Goal: Transaction & Acquisition: Purchase product/service

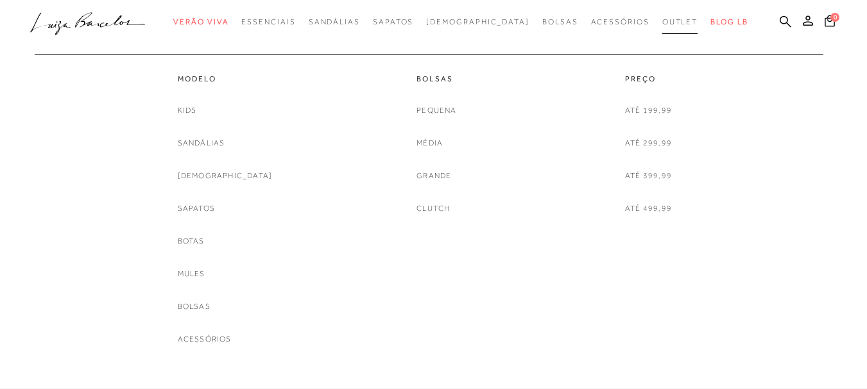
click at [662, 22] on span "Outlet" at bounding box center [680, 21] width 36 height 9
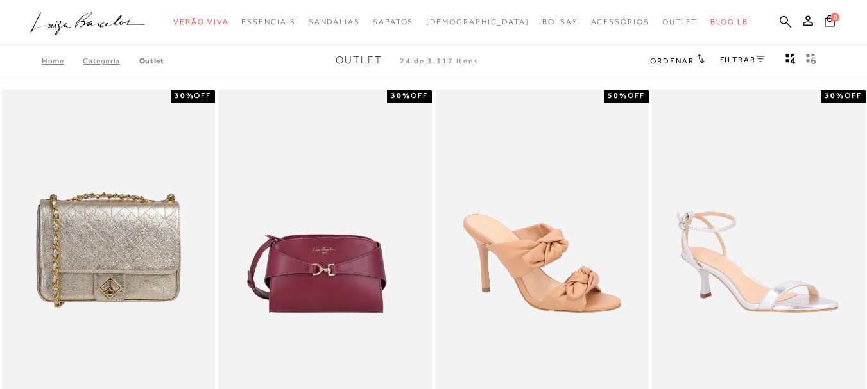
click at [683, 56] on h2 "Ordenar" at bounding box center [677, 60] width 54 height 13
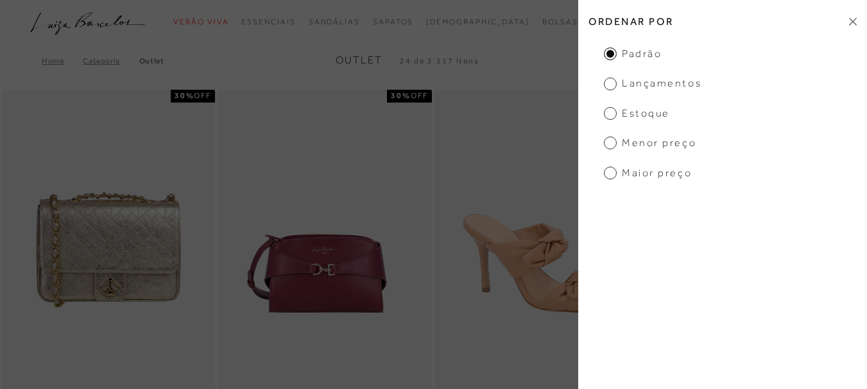
click at [670, 144] on span "Menor preço" at bounding box center [650, 143] width 92 height 14
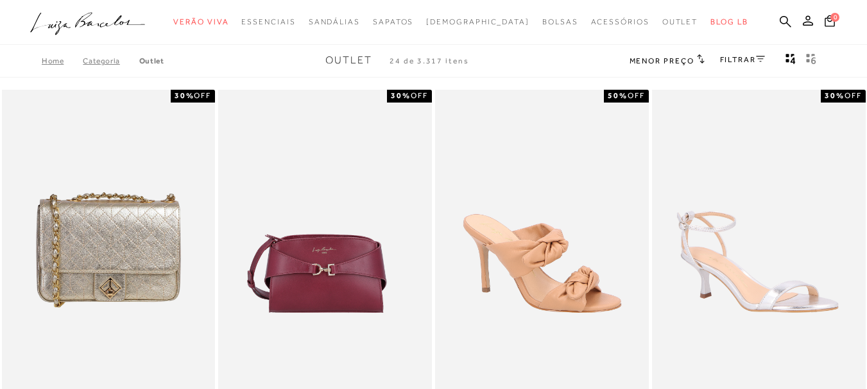
click at [762, 58] on icon at bounding box center [760, 59] width 9 height 6
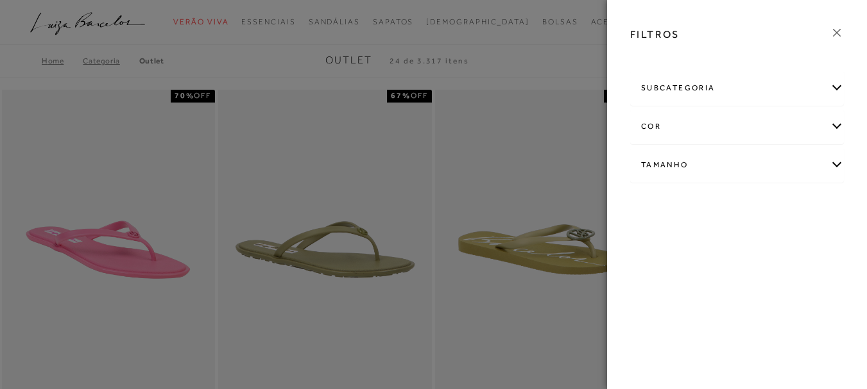
click at [826, 164] on div "Tamanho" at bounding box center [737, 165] width 212 height 34
click at [660, 274] on span "34" at bounding box center [650, 274] width 19 height 10
click at [651, 274] on input "34" at bounding box center [644, 276] width 13 height 13
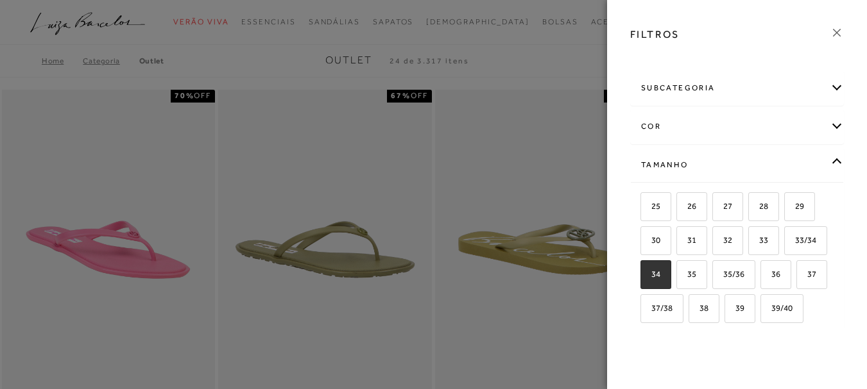
checkbox input "true"
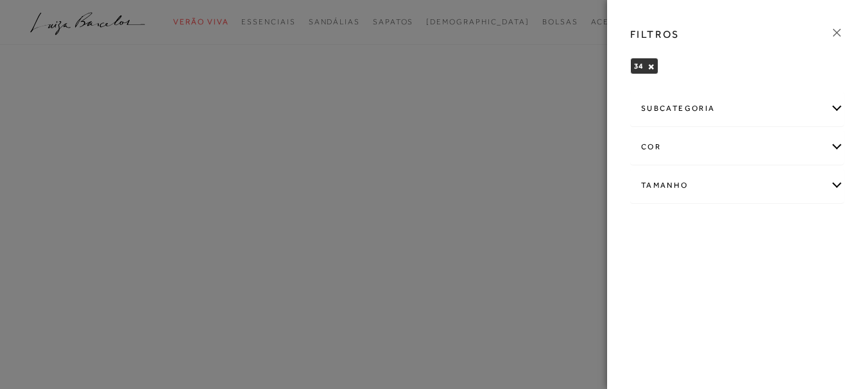
click at [557, 178] on div at bounding box center [433, 194] width 867 height 389
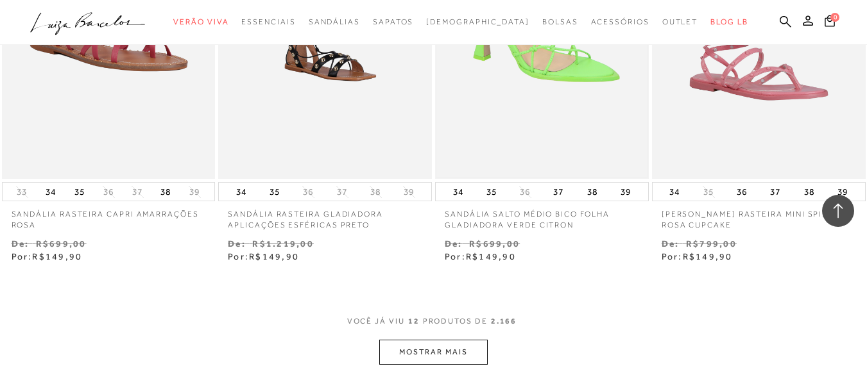
scroll to position [1347, 0]
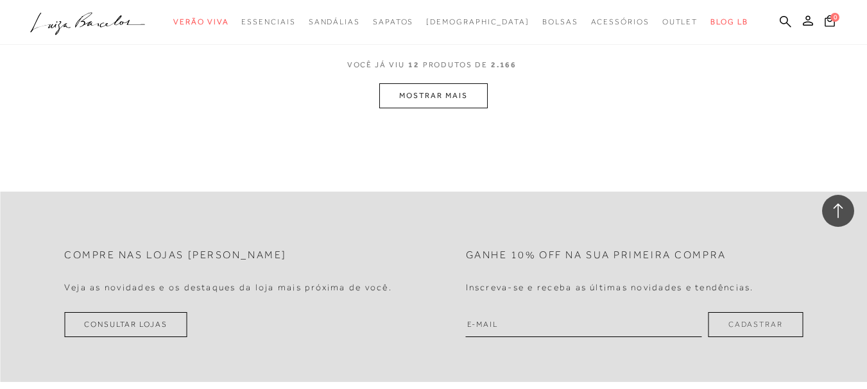
drag, startPoint x: 461, startPoint y: 166, endPoint x: 457, endPoint y: 172, distance: 7.8
drag, startPoint x: 457, startPoint y: 172, endPoint x: 440, endPoint y: 104, distance: 70.0
click at [440, 104] on button "MOSTRAR MAIS" at bounding box center [433, 95] width 108 height 25
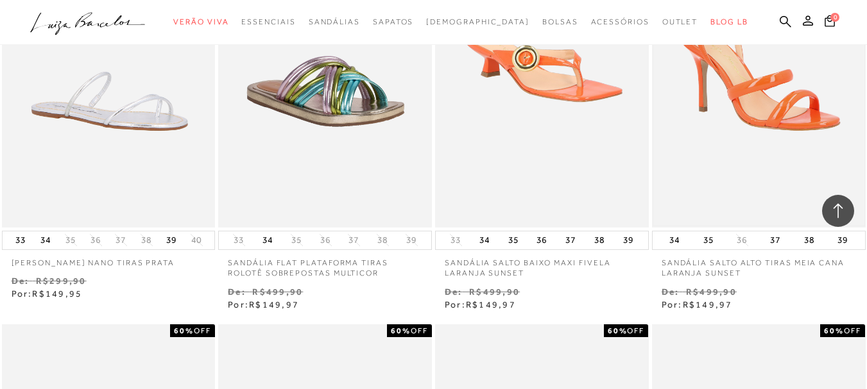
scroll to position [1524, 0]
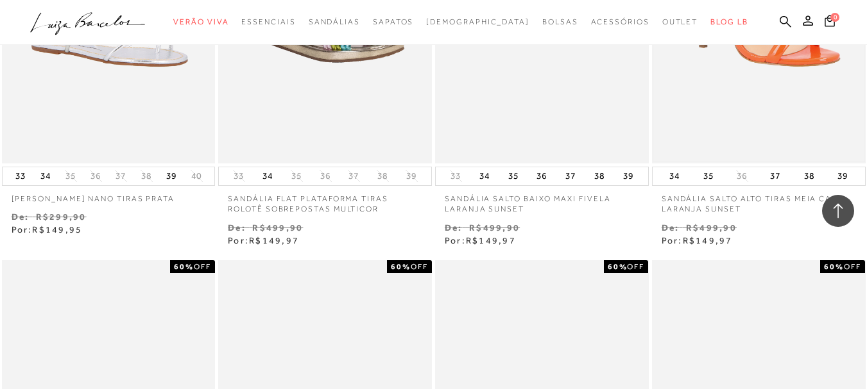
click at [761, 92] on img at bounding box center [758, 3] width 211 height 316
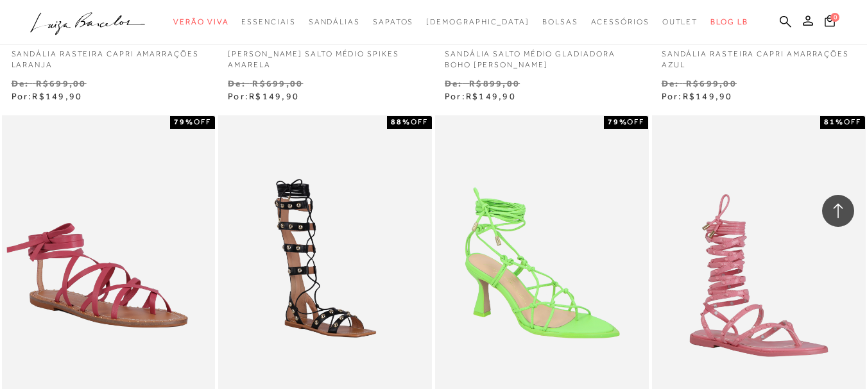
scroll to position [1219, 0]
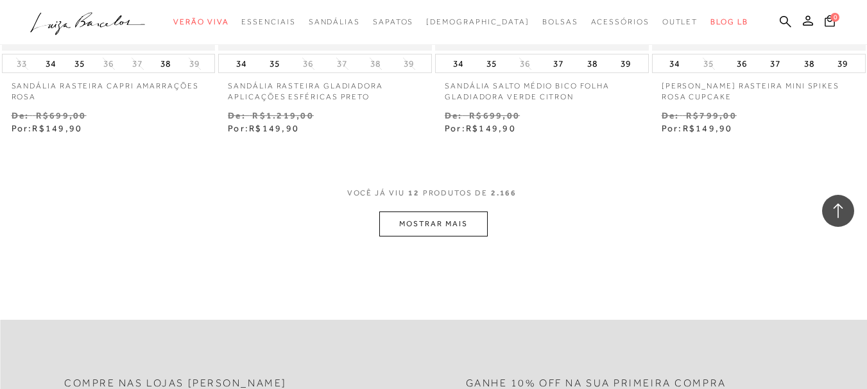
click at [451, 212] on button "MOSTRAR MAIS" at bounding box center [433, 224] width 108 height 25
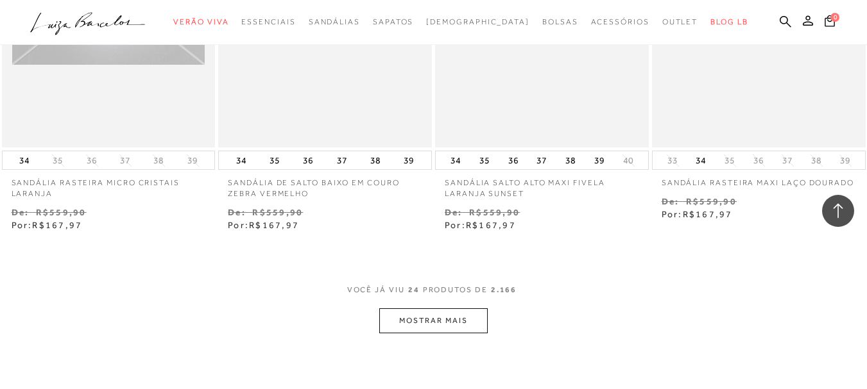
scroll to position [2438, 0]
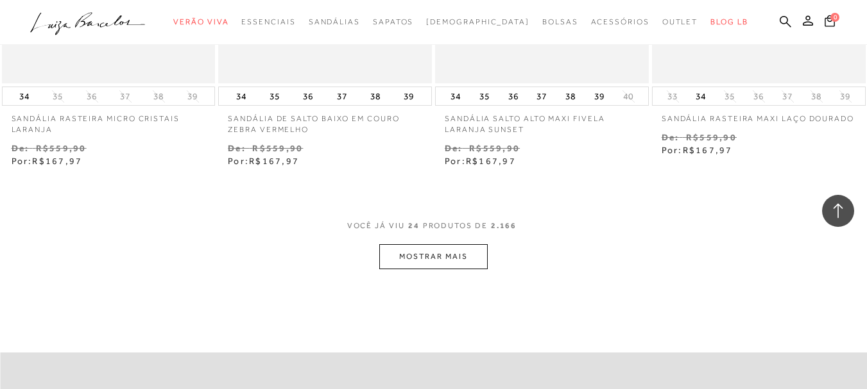
click at [448, 257] on button "MOSTRAR MAIS" at bounding box center [433, 256] width 108 height 25
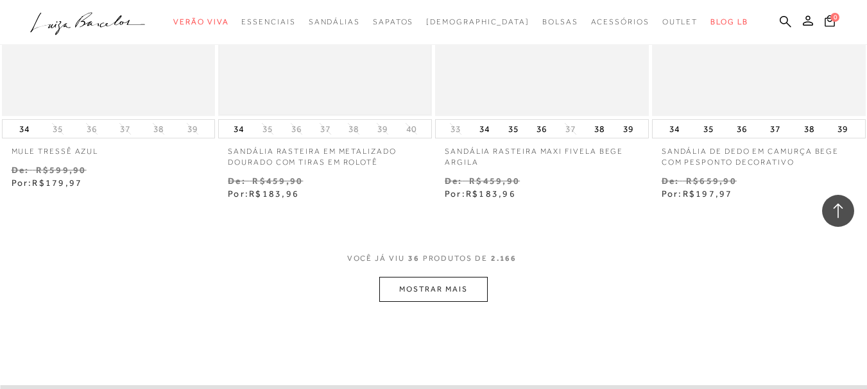
scroll to position [3721, 0]
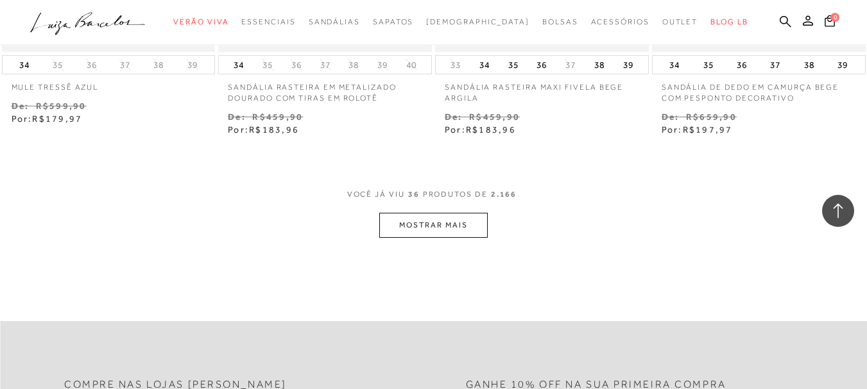
click at [425, 216] on button "MOSTRAR MAIS" at bounding box center [433, 225] width 108 height 25
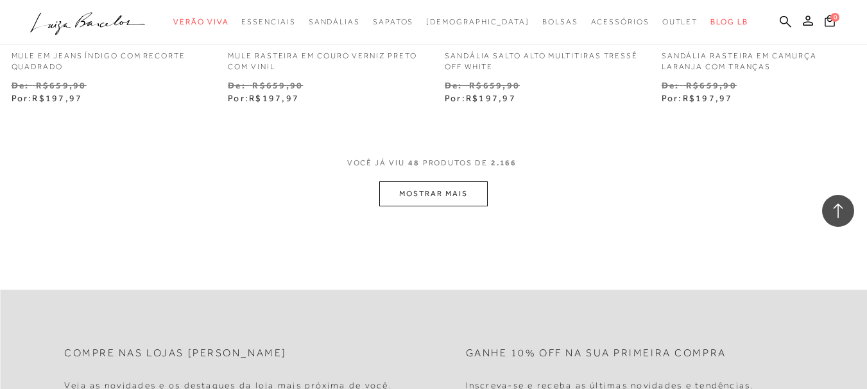
scroll to position [5068, 0]
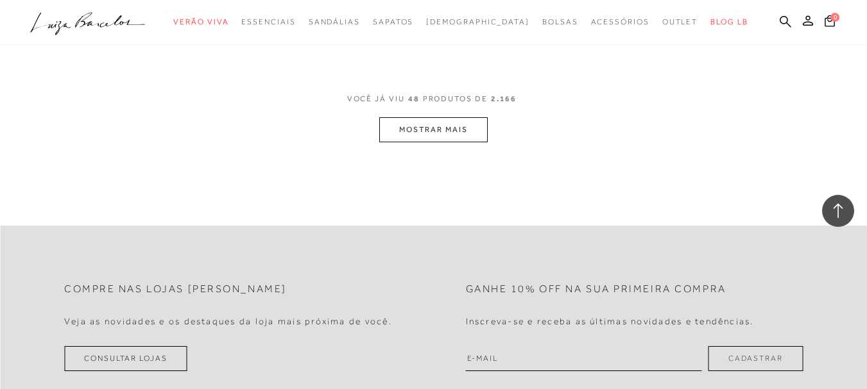
click at [433, 130] on button "MOSTRAR MAIS" at bounding box center [433, 129] width 108 height 25
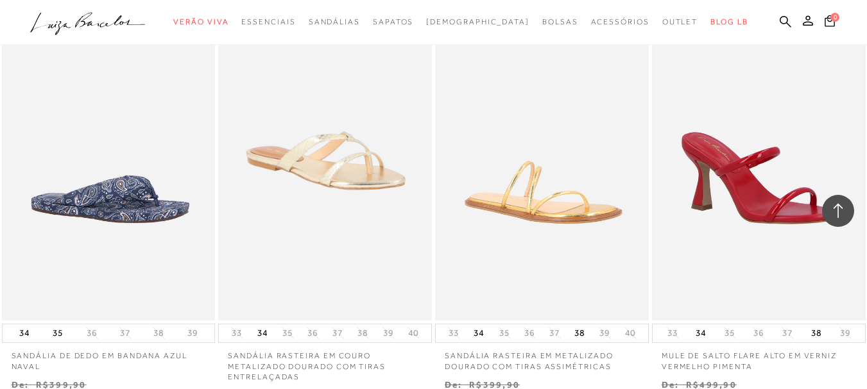
scroll to position [6094, 0]
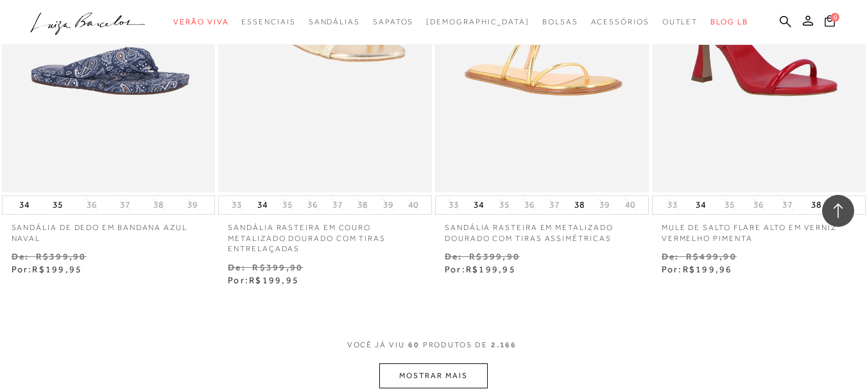
click at [464, 382] on button "MOSTRAR MAIS" at bounding box center [433, 376] width 108 height 25
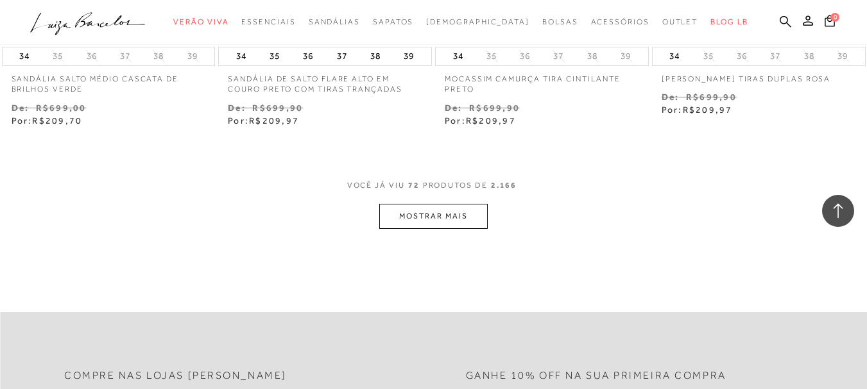
scroll to position [7570, 0]
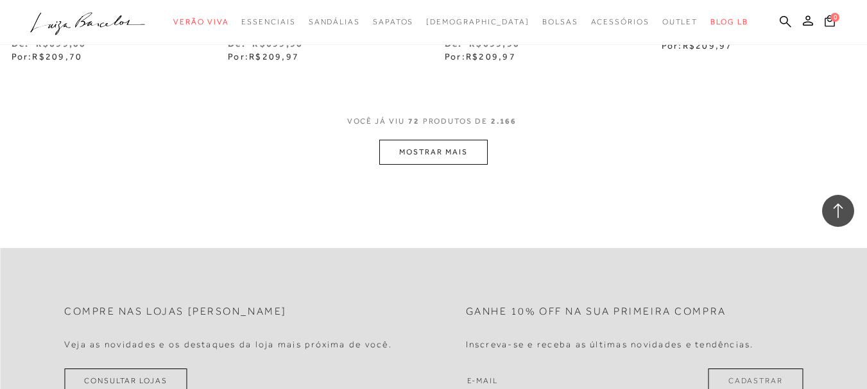
click at [477, 149] on button "MOSTRAR MAIS" at bounding box center [433, 152] width 108 height 25
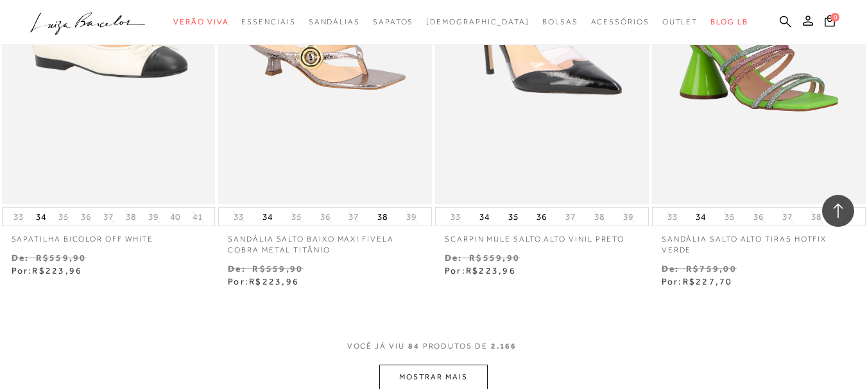
scroll to position [8724, 0]
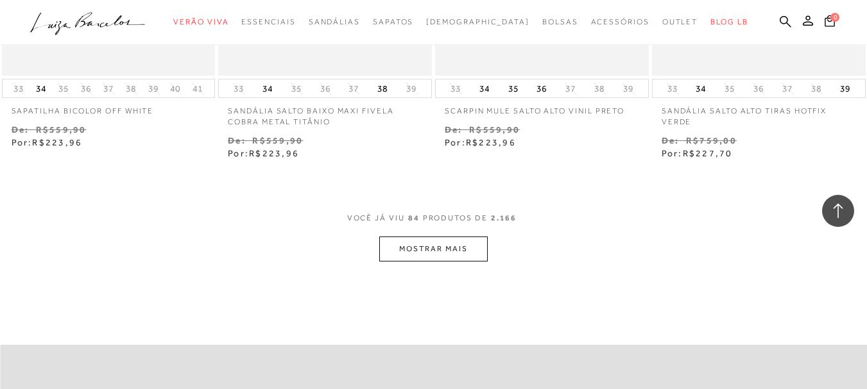
click at [461, 244] on button "MOSTRAR MAIS" at bounding box center [433, 249] width 108 height 25
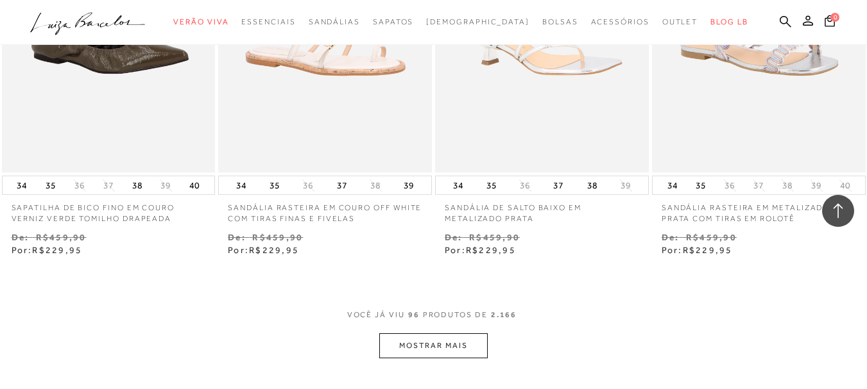
scroll to position [10007, 0]
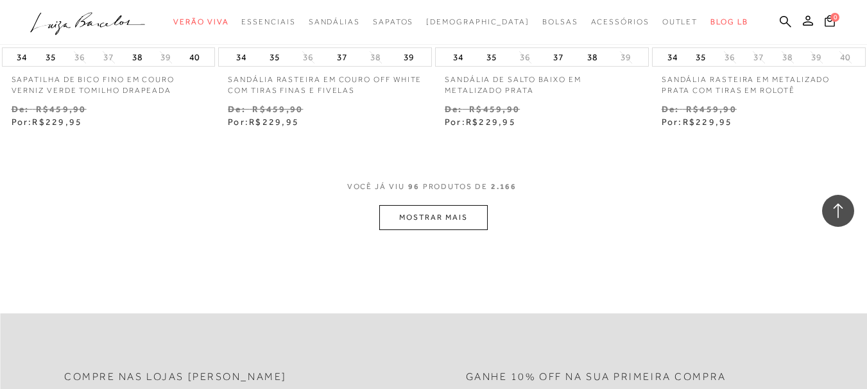
click at [413, 218] on button "MOSTRAR MAIS" at bounding box center [433, 217] width 108 height 25
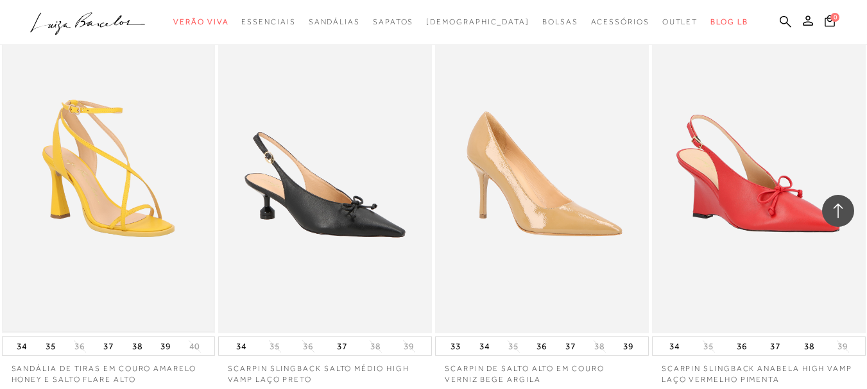
scroll to position [11034, 0]
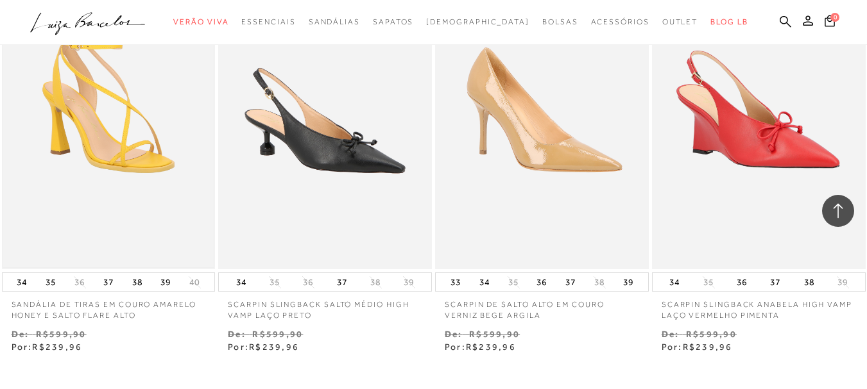
click at [116, 168] on img at bounding box center [108, 109] width 211 height 316
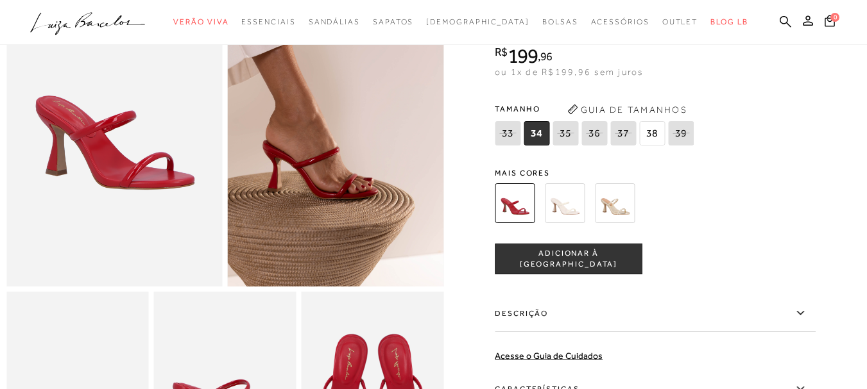
click at [601, 257] on span "ADICIONAR À [GEOGRAPHIC_DATA]" at bounding box center [568, 259] width 146 height 22
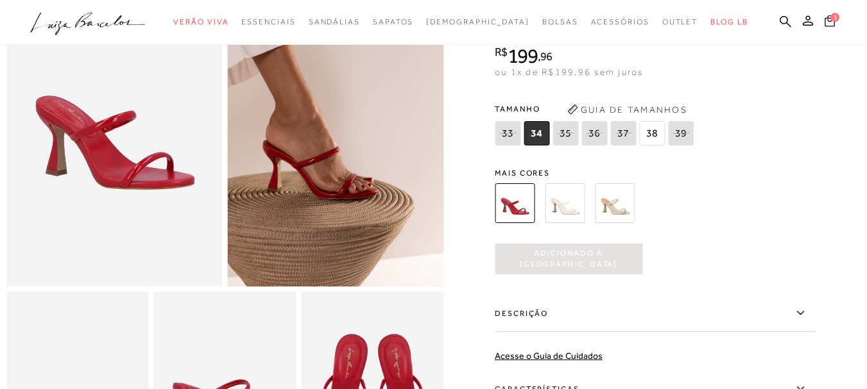
click at [824, 20] on icon at bounding box center [829, 20] width 10 height 13
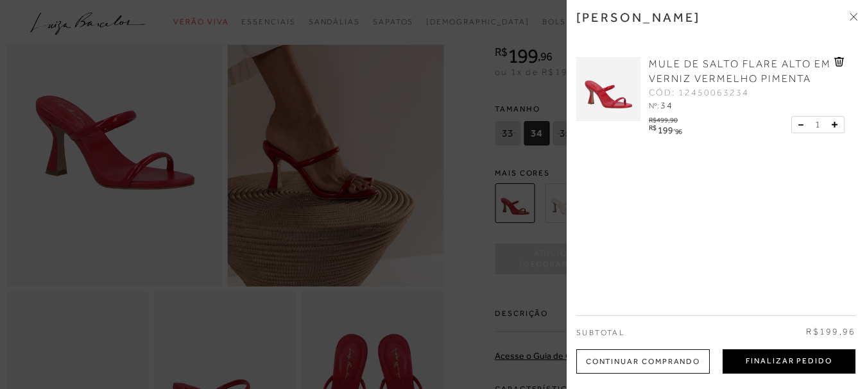
click at [785, 359] on button "Finalizar Pedido" at bounding box center [788, 362] width 133 height 24
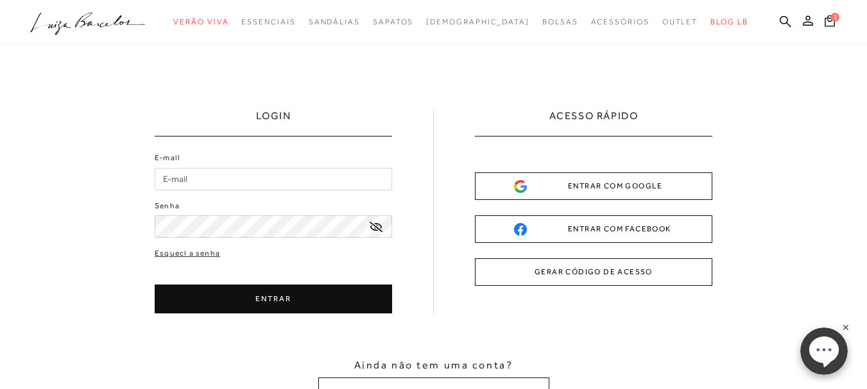
click at [294, 173] on input "E-mail" at bounding box center [273, 179] width 237 height 22
type input "[PERSON_NAME][EMAIL_ADDRESS][DOMAIN_NAME]"
click at [228, 297] on button "ENTRAR" at bounding box center [273, 299] width 237 height 29
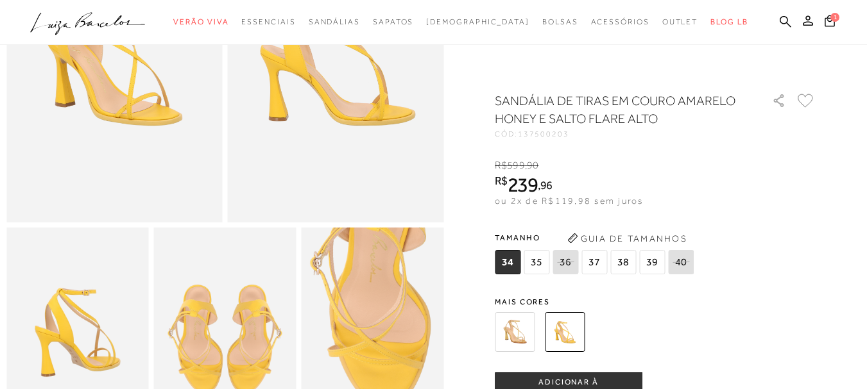
scroll to position [385, 0]
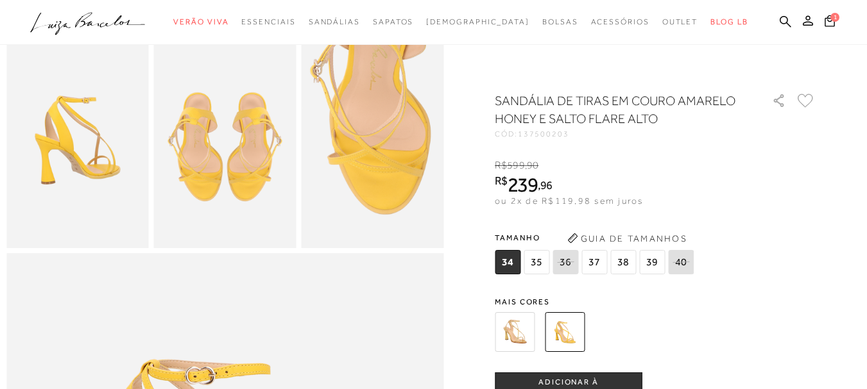
click at [527, 330] on img at bounding box center [515, 332] width 40 height 40
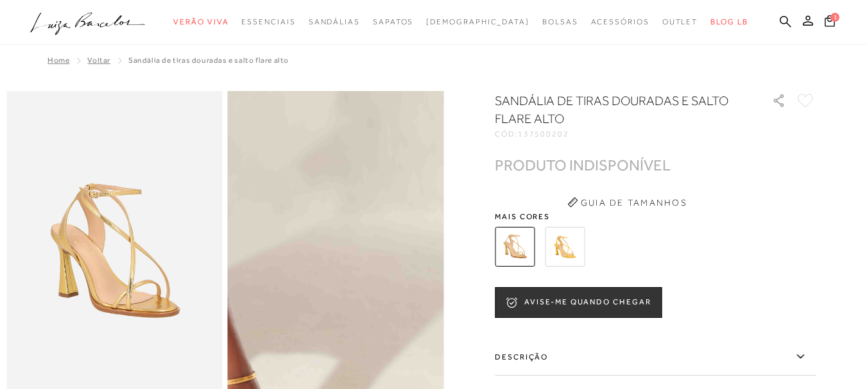
scroll to position [192, 0]
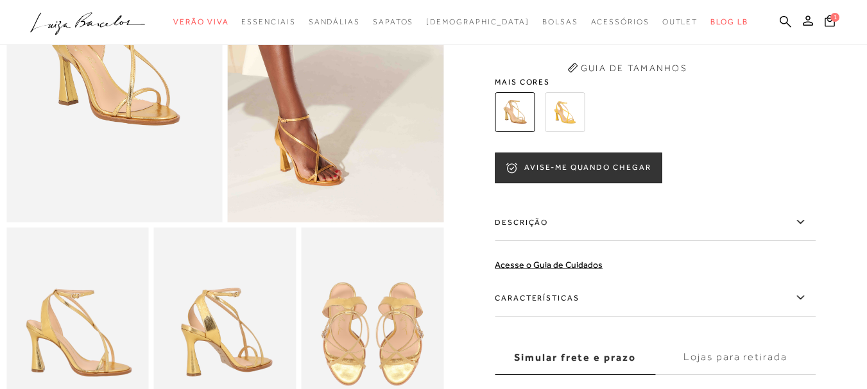
click at [577, 128] on img at bounding box center [565, 112] width 40 height 40
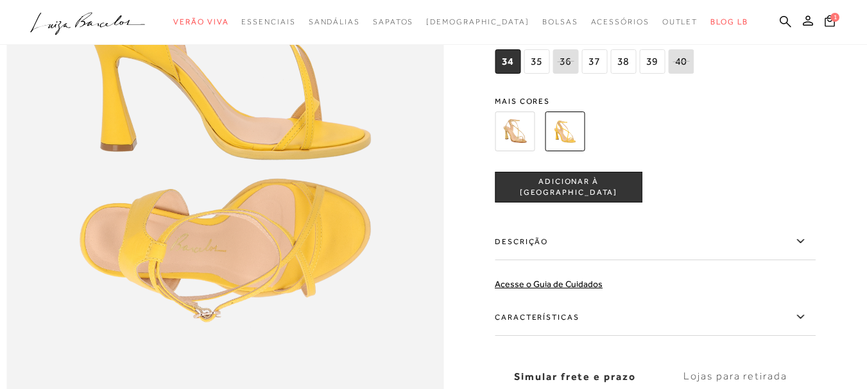
scroll to position [641, 0]
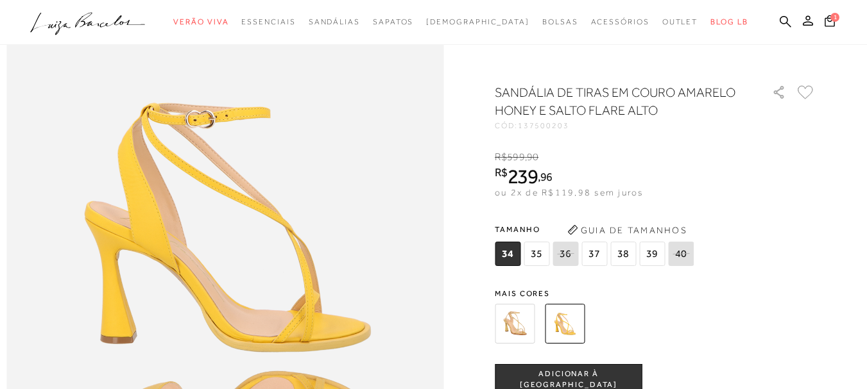
click at [785, 100] on icon at bounding box center [777, 92] width 15 height 15
